Goal: Navigation & Orientation: Find specific page/section

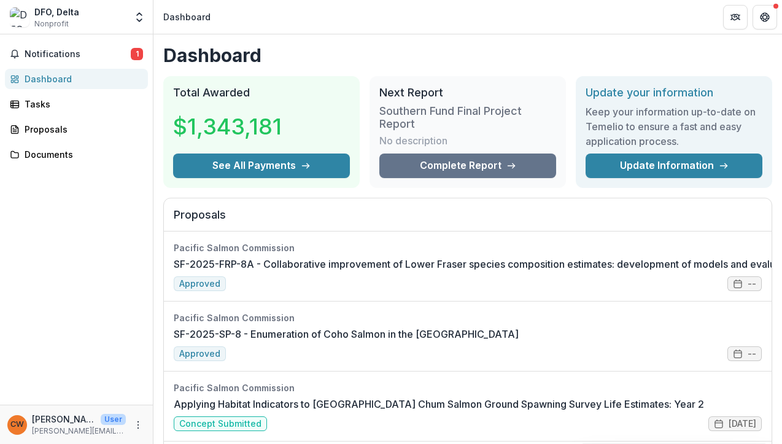
click at [772, 50] on h1 "Dashboard" at bounding box center [467, 55] width 609 height 22
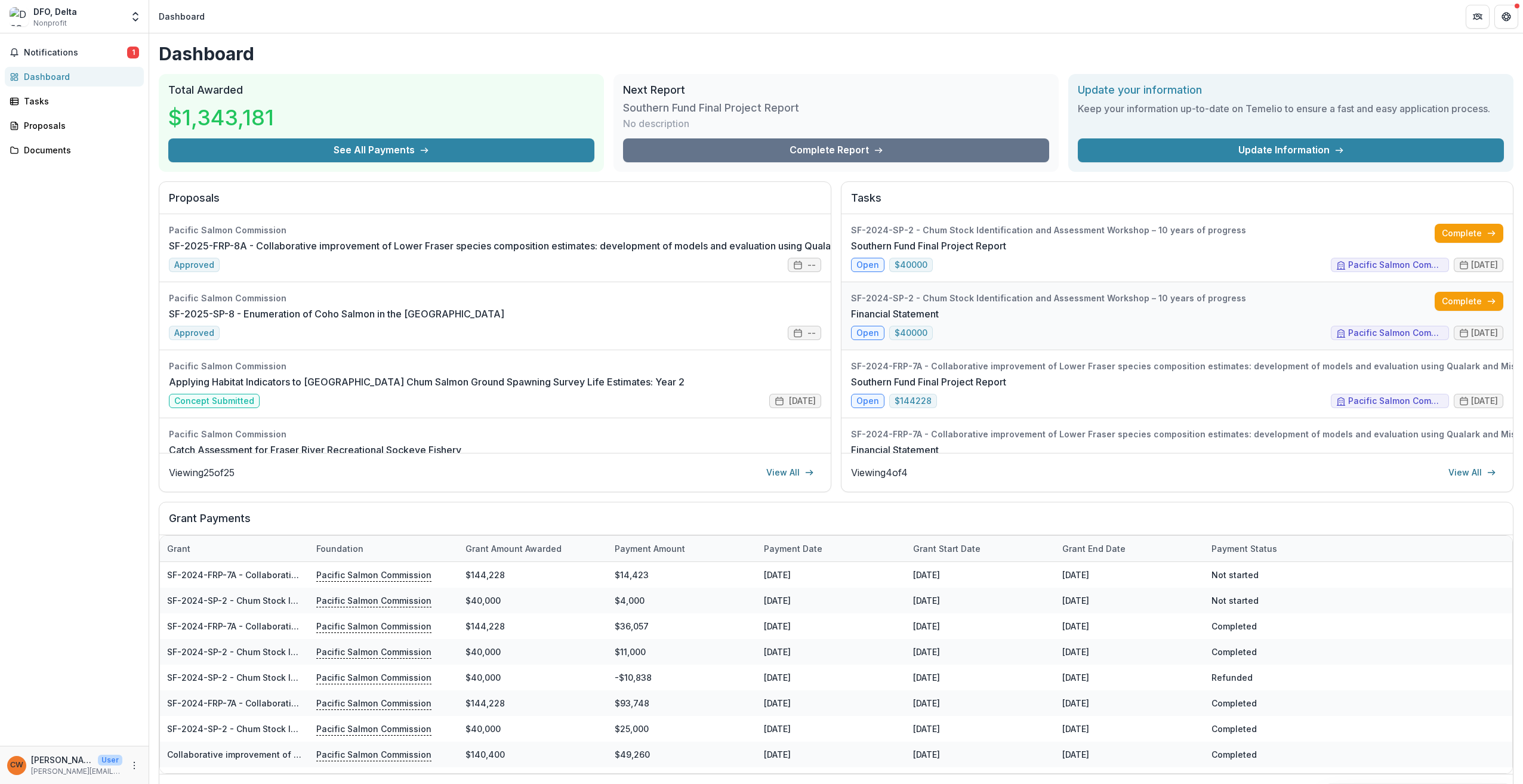
click at [760, 321] on link "Financial Statement" at bounding box center [894, 314] width 87 height 15
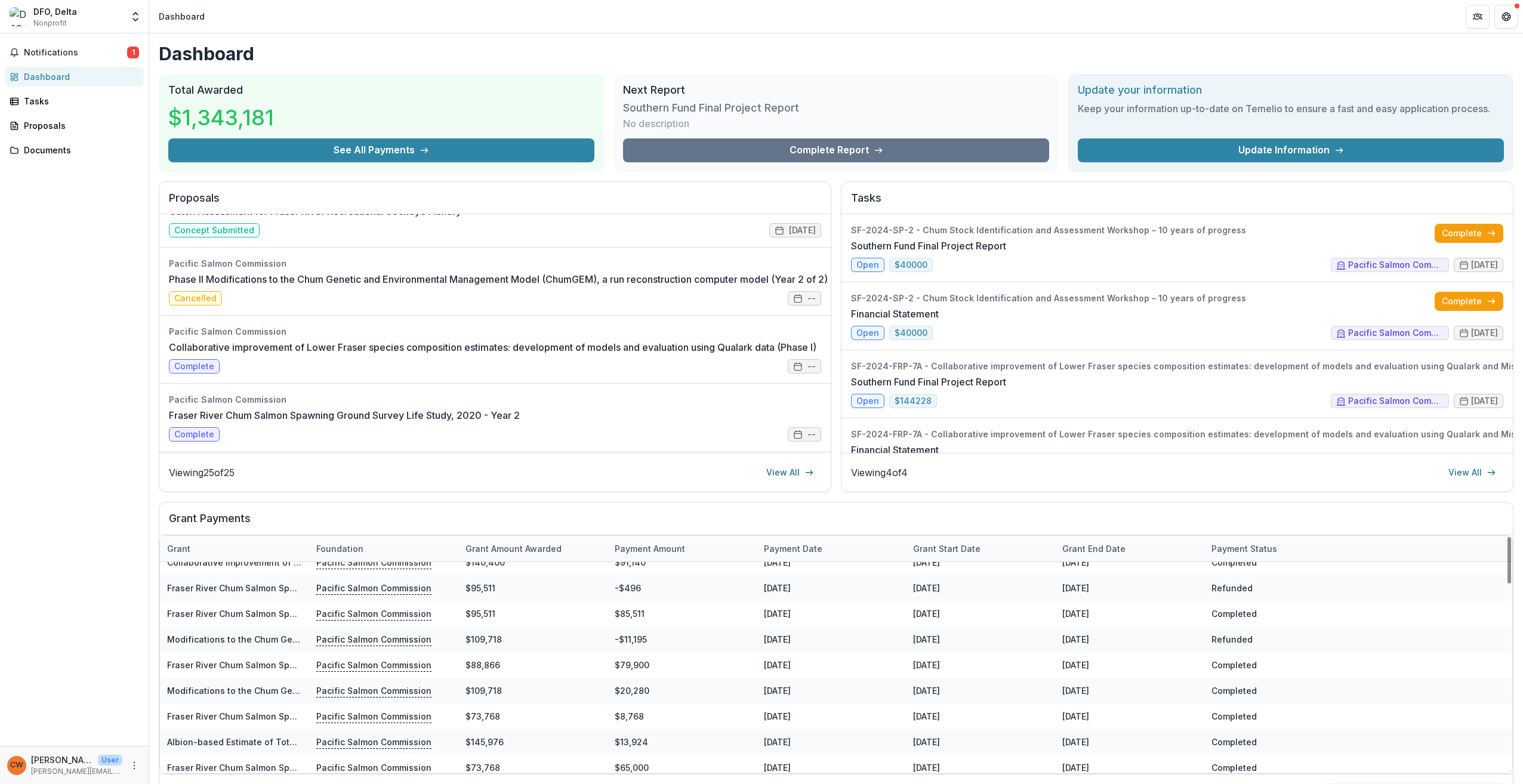
scroll to position [239, 0]
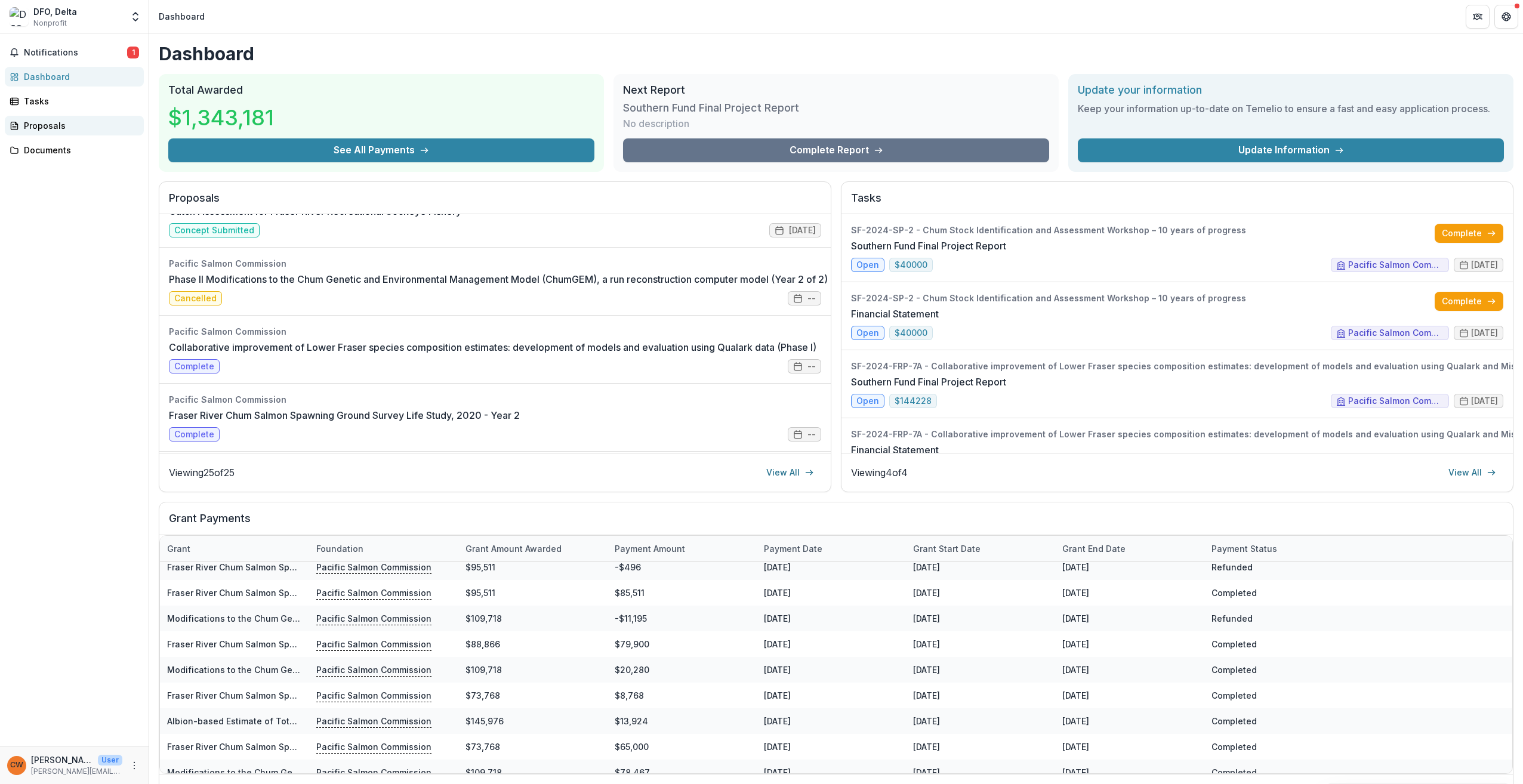
click at [64, 128] on div "Proposals" at bounding box center [80, 125] width 111 height 13
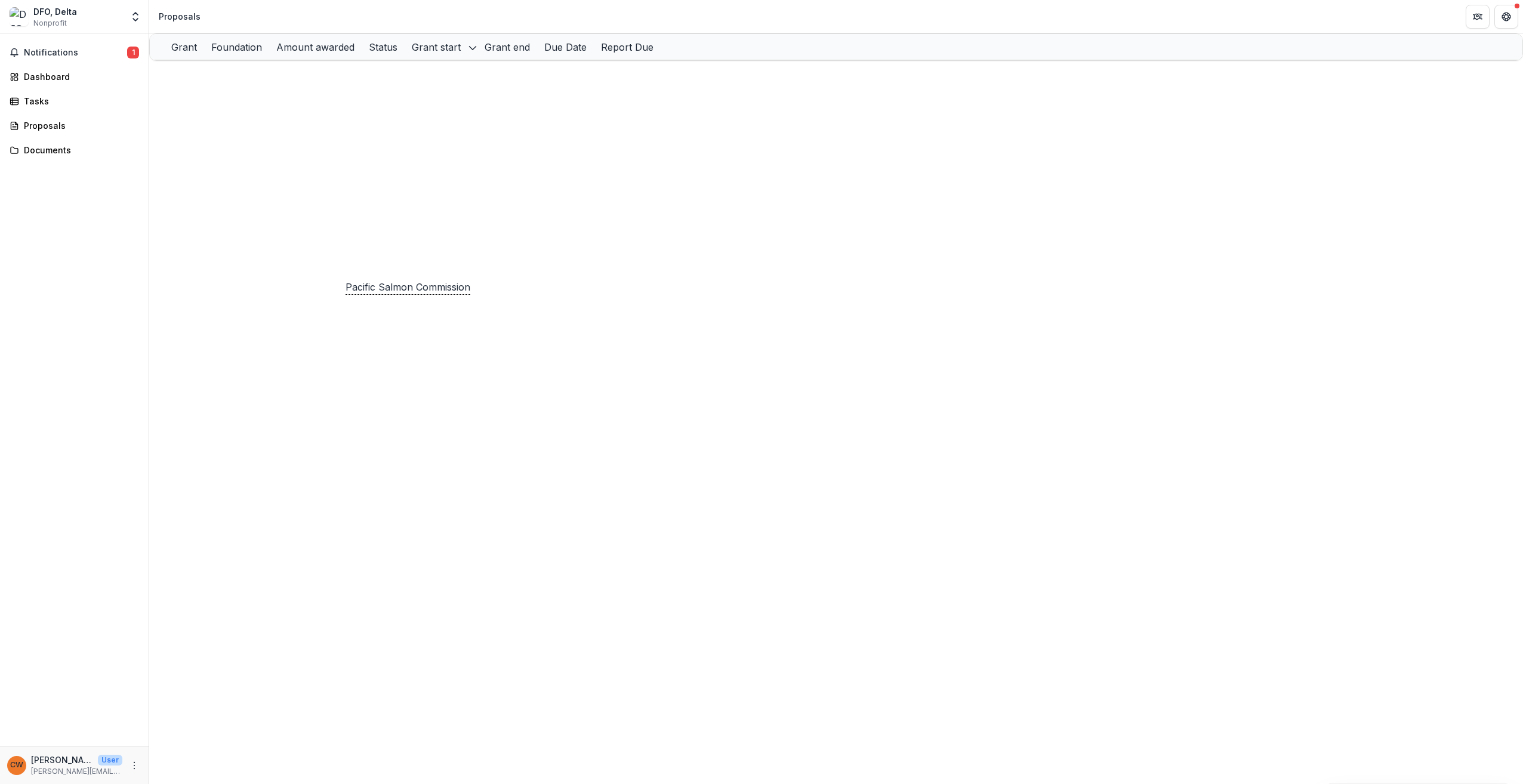
click at [370, 259] on p "Pacific Salmon Commission" at bounding box center [394, 254] width 115 height 14
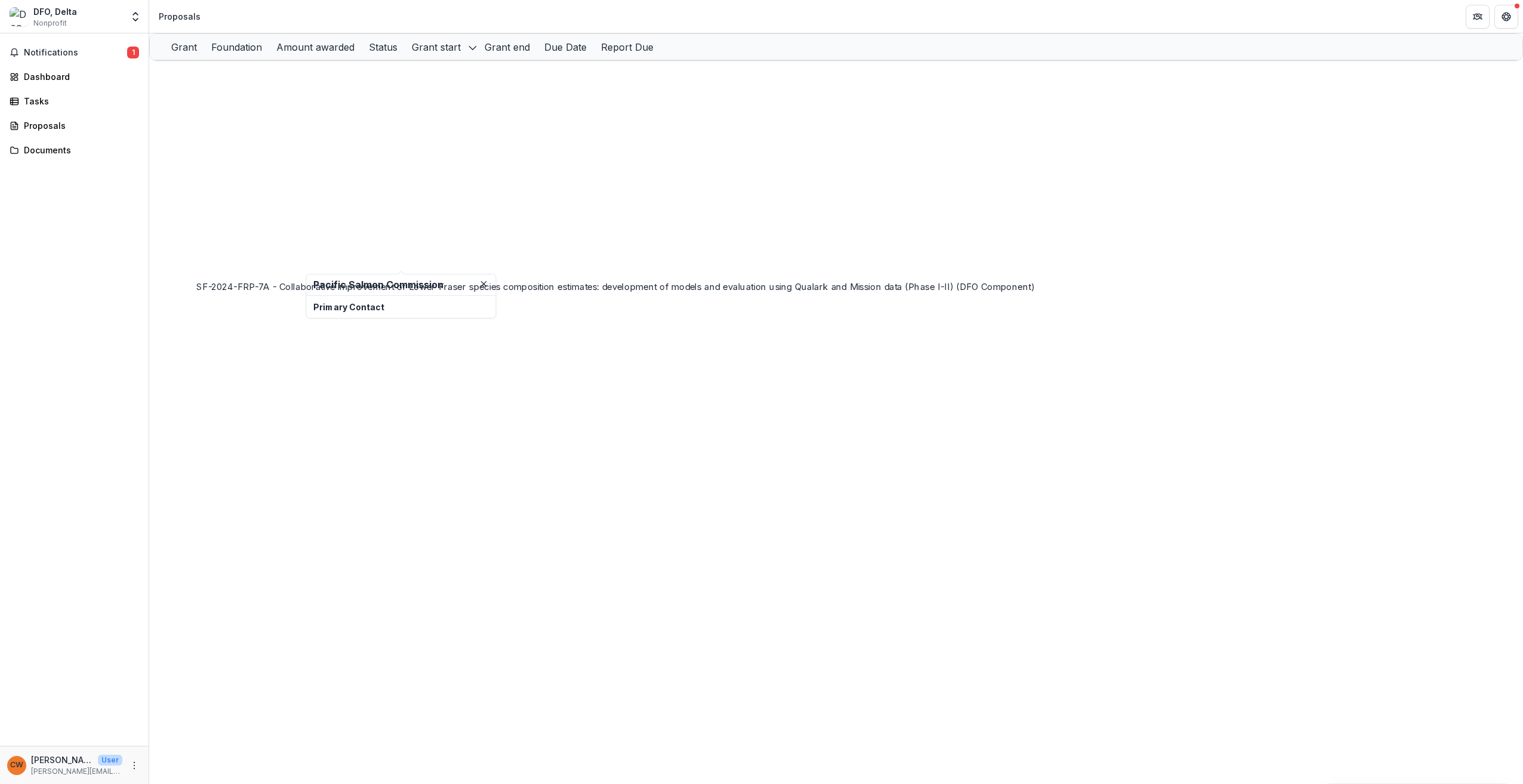
click at [289, 257] on link "SF-2024-FRP-7A - Collaborative improvement of Lower Fraser species composition …" at bounding box center [597, 253] width 821 height 10
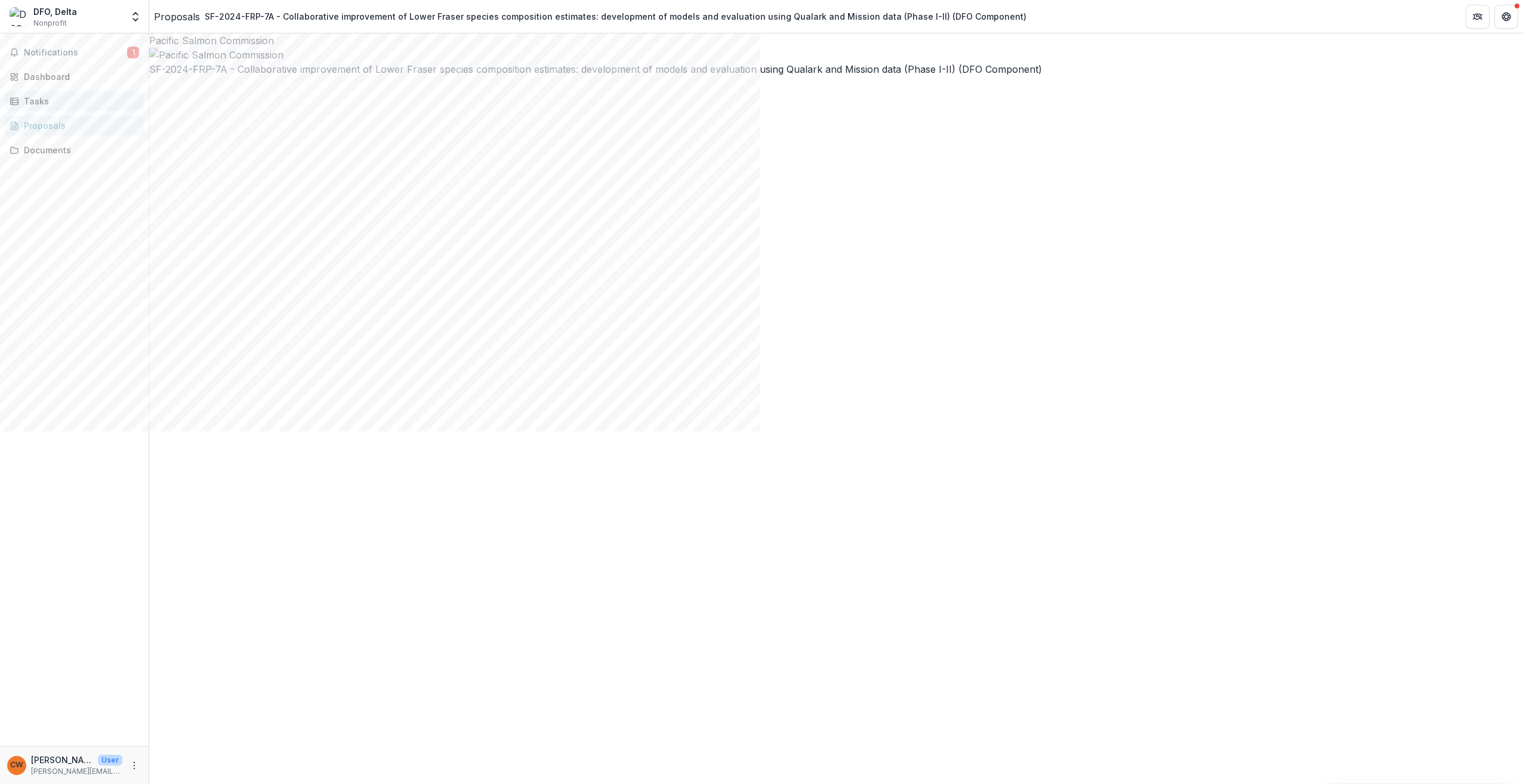
click at [55, 100] on div "Tasks" at bounding box center [80, 101] width 111 height 13
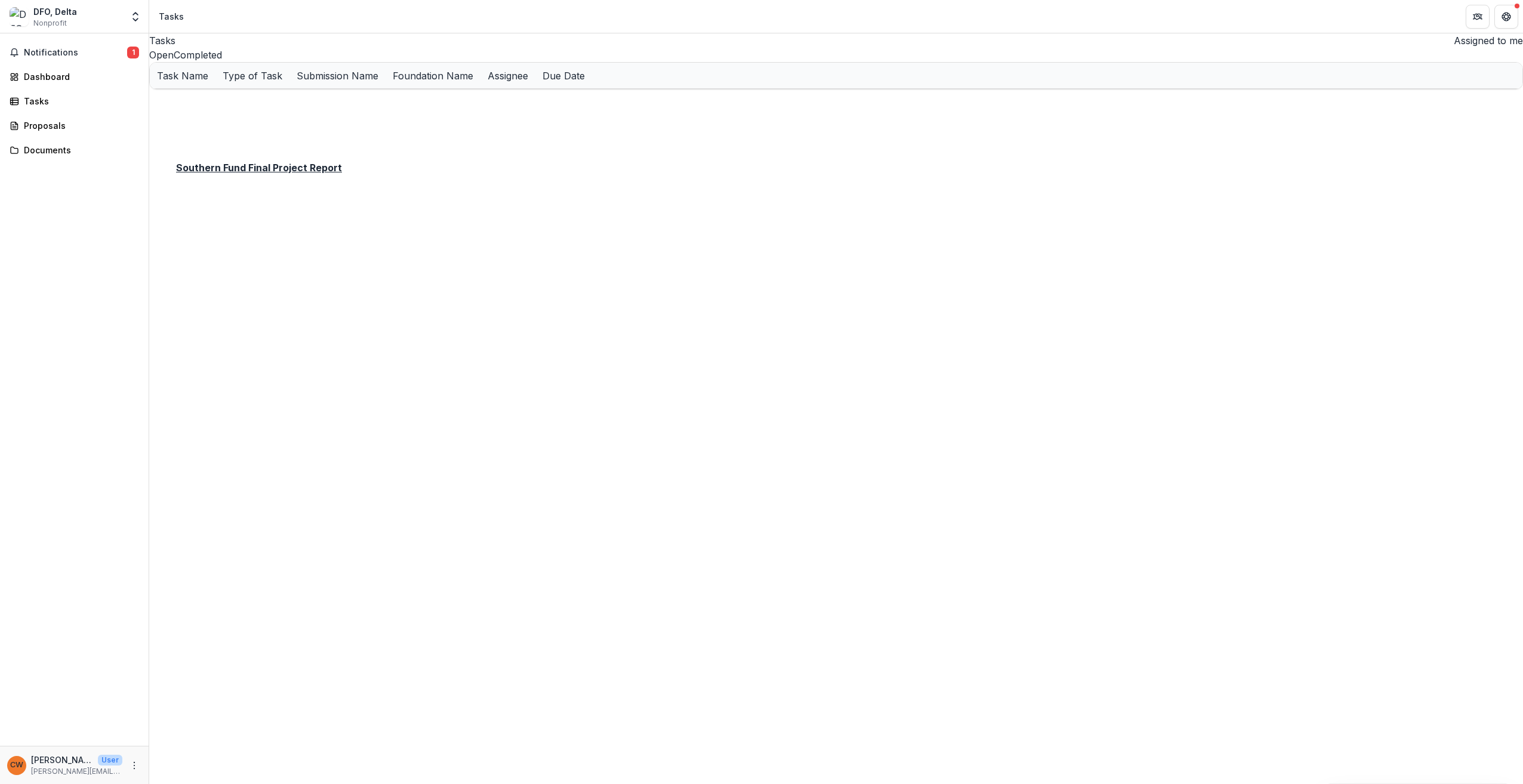
click at [280, 107] on u "Southern Fund Final Project Report" at bounding box center [230, 101] width 149 height 10
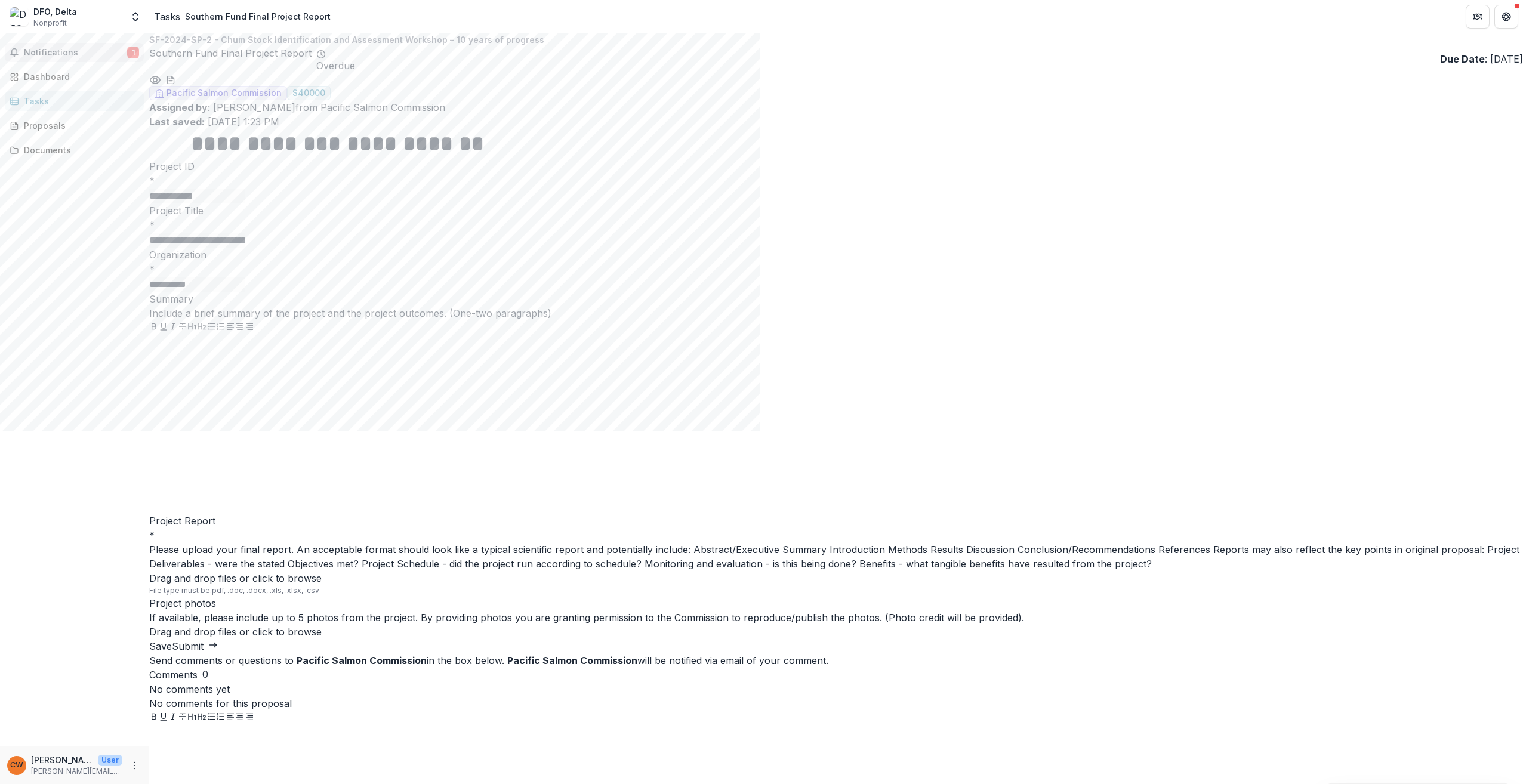
click at [60, 51] on span "Notifications" at bounding box center [76, 52] width 103 height 10
click at [172, 17] on div "Tasks" at bounding box center [166, 17] width 26 height 15
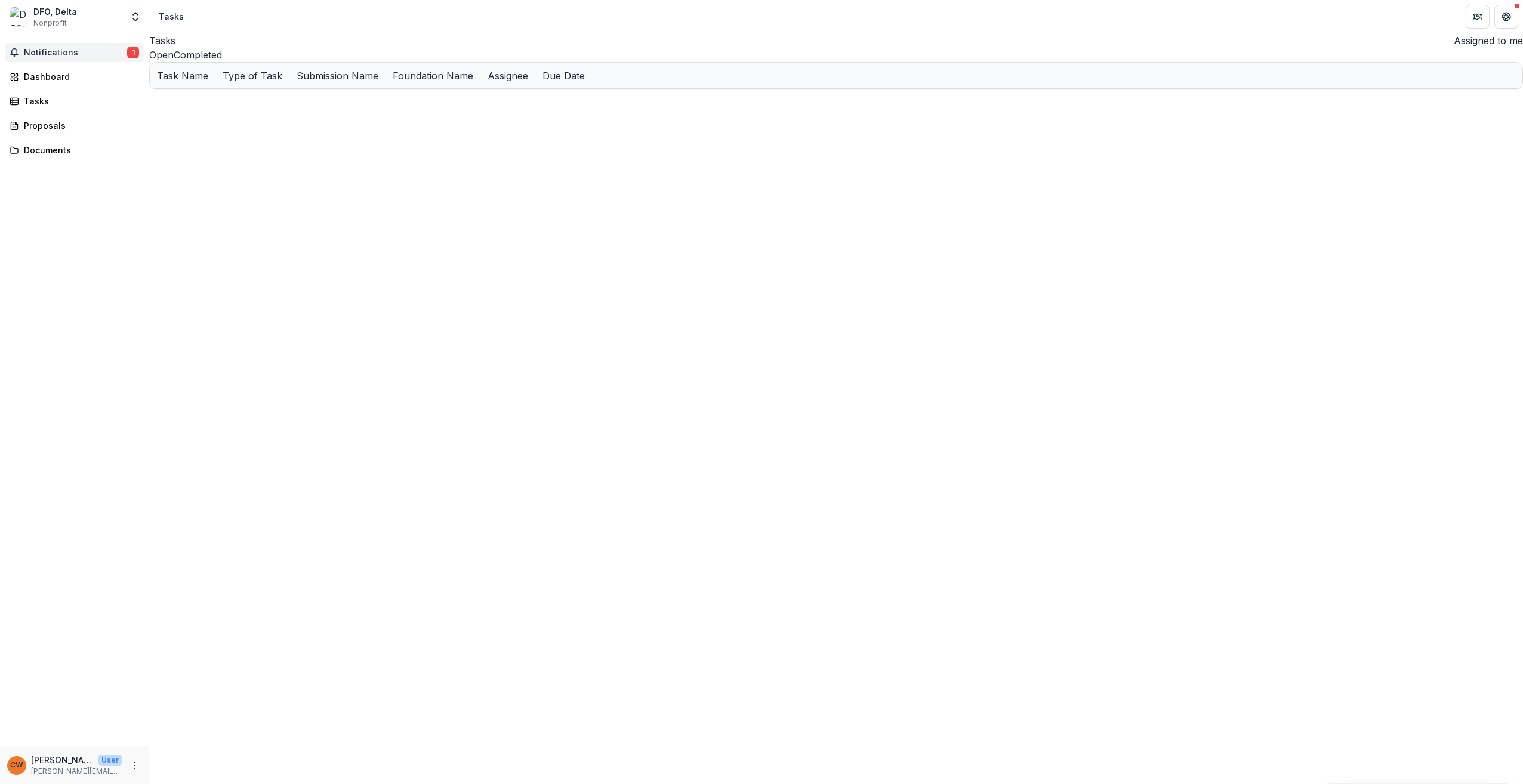
click at [64, 47] on button "Notifications 1" at bounding box center [74, 52] width 139 height 19
click at [141, 17] on icon "Open entity switcher" at bounding box center [135, 17] width 12 height 12
click at [137, 15] on polyline "Open entity switcher" at bounding box center [135, 14] width 5 height 2
click at [58, 15] on div "DFO, Delta" at bounding box center [54, 12] width 44 height 13
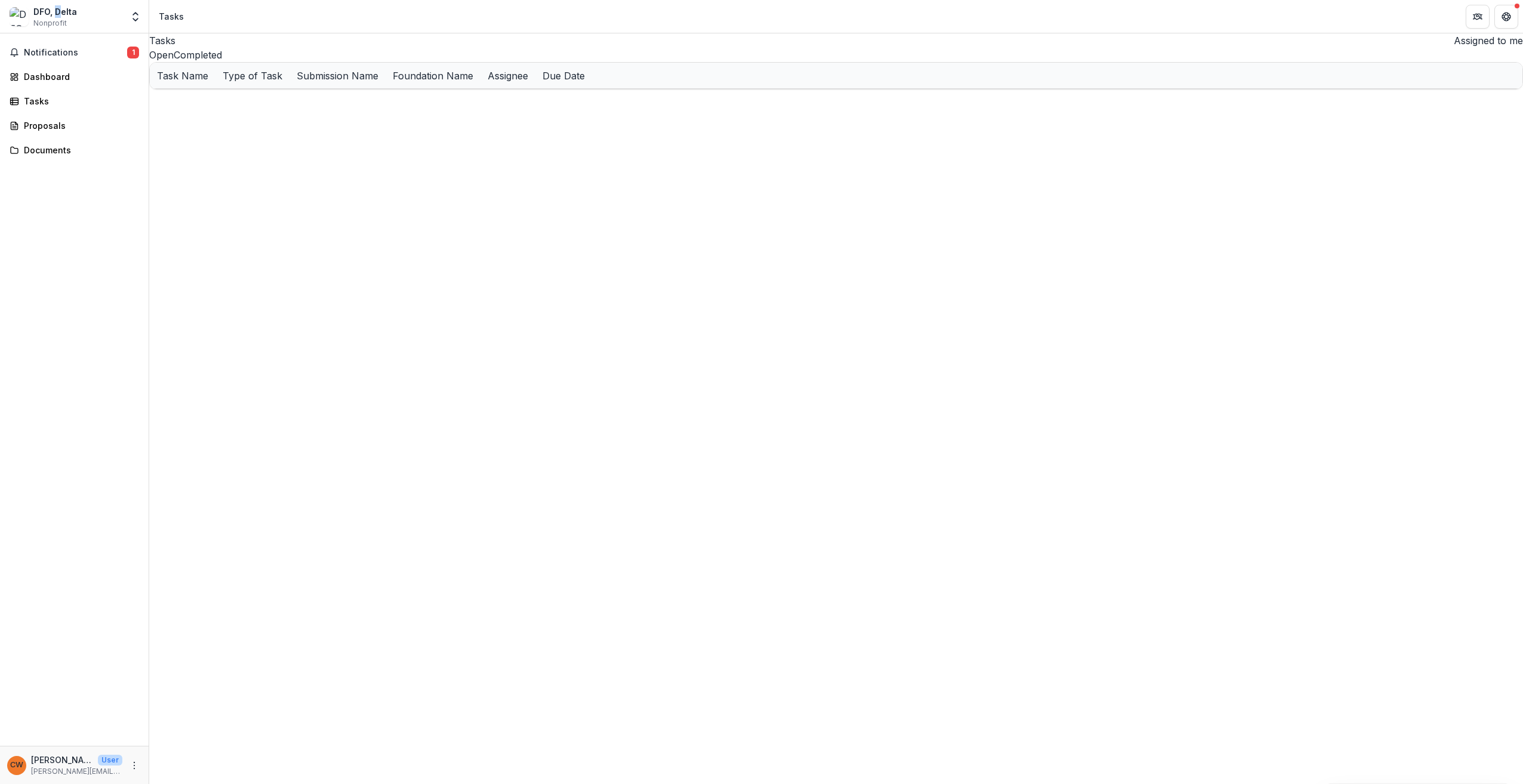
click at [54, 15] on div "DFO, Delta" at bounding box center [54, 12] width 44 height 13
click at [134, 18] on icon "Open entity switcher" at bounding box center [135, 17] width 12 height 12
click at [54, 281] on div "Notifications 1 Dashboard Tasks Proposals Documents" at bounding box center [74, 389] width 149 height 712
click at [74, 53] on span "Notifications" at bounding box center [76, 52] width 103 height 10
click at [258, 92] on link "Financial Statement" at bounding box center [267, 90] width 237 height 26
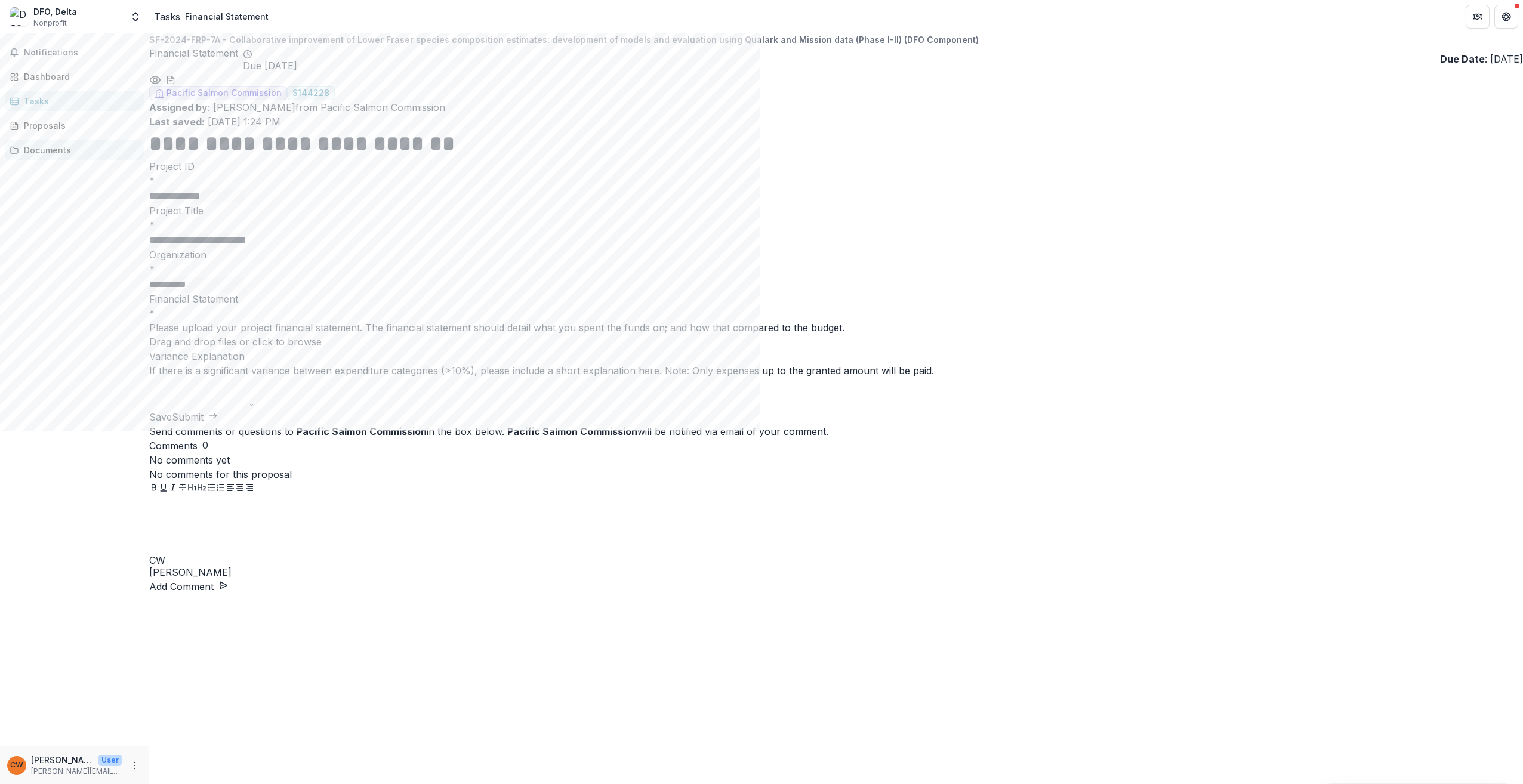
click at [57, 148] on div "Documents" at bounding box center [80, 150] width 111 height 13
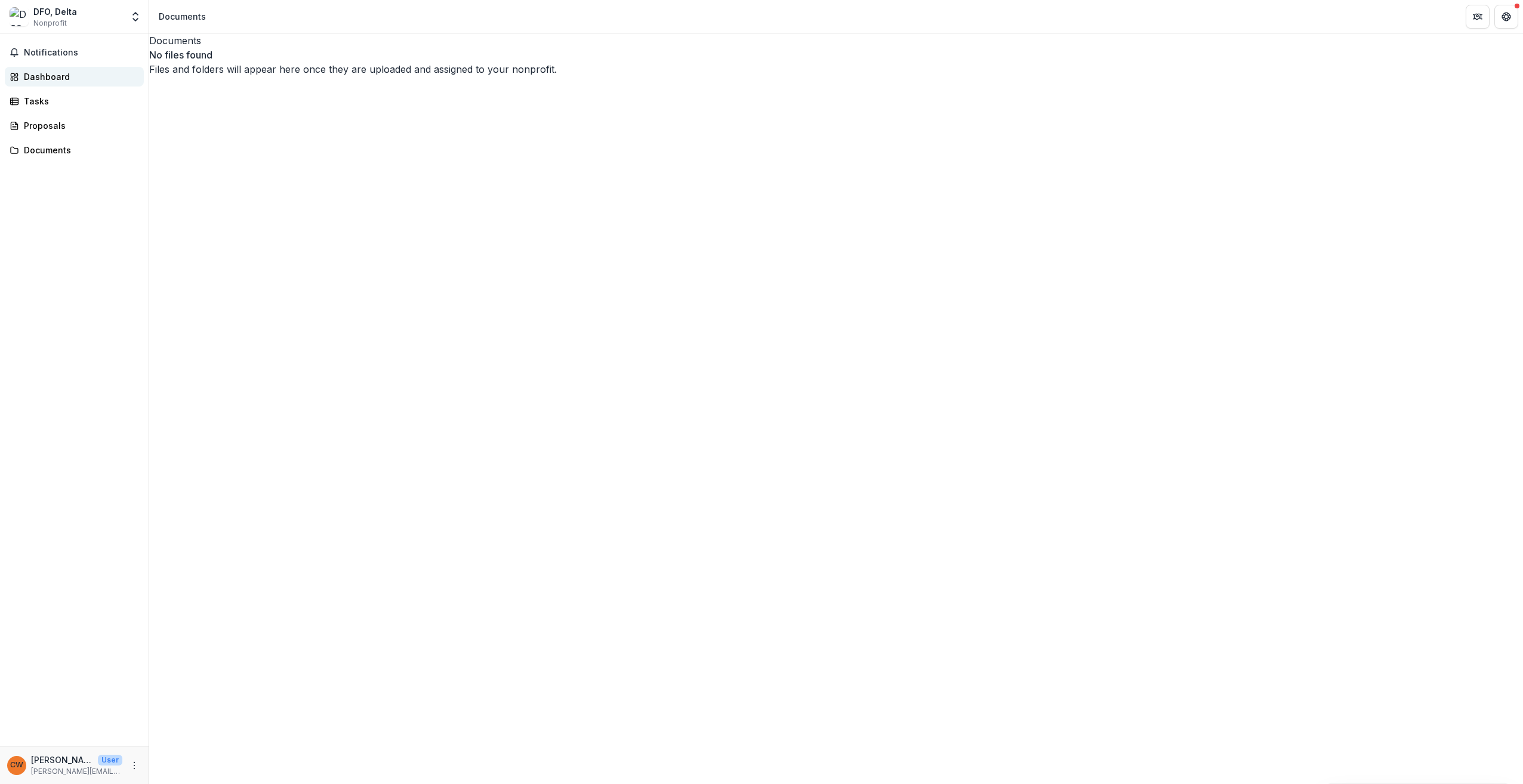
click at [60, 78] on div "Dashboard" at bounding box center [80, 76] width 111 height 13
